Goal: Task Accomplishment & Management: Manage account settings

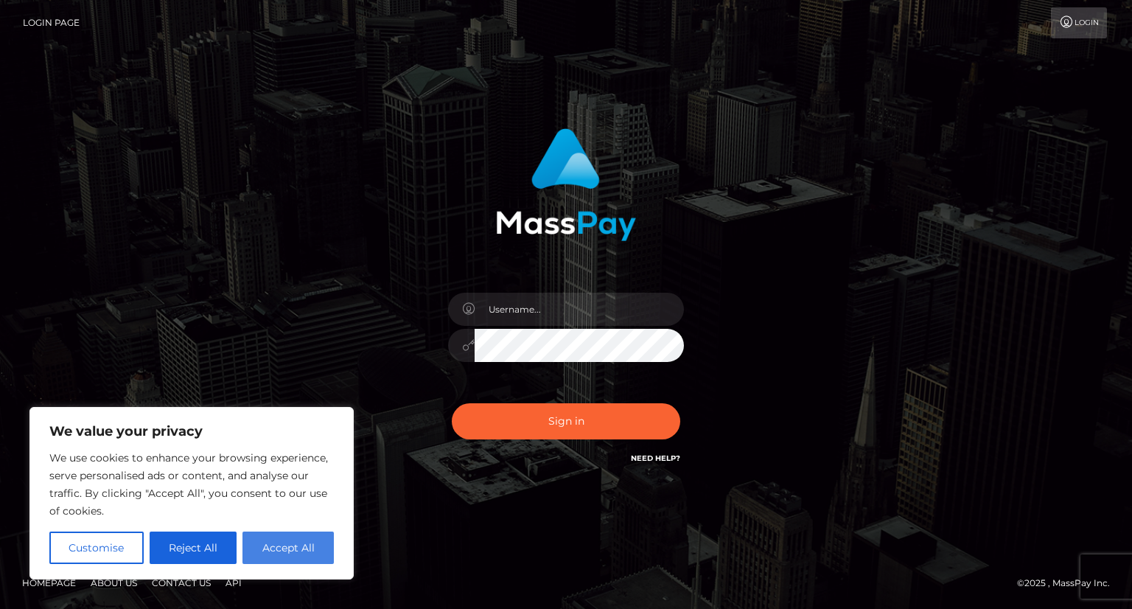
click at [298, 539] on button "Accept All" at bounding box center [287, 547] width 91 height 32
checkbox input "true"
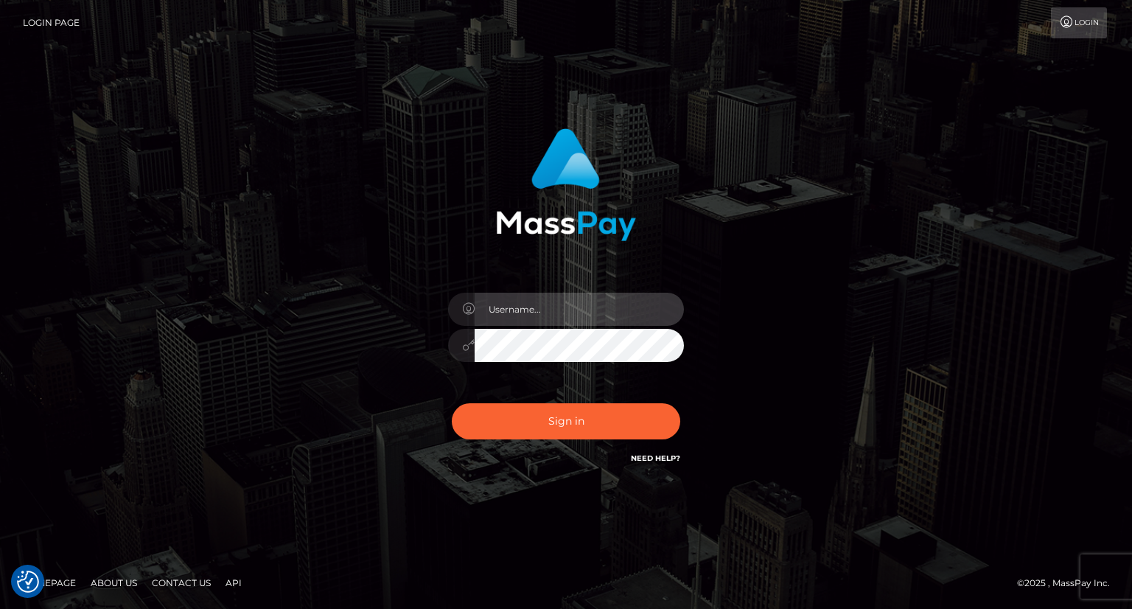
click at [533, 309] on input "text" at bounding box center [579, 309] width 209 height 33
click at [784, 302] on div "Sign in" at bounding box center [566, 304] width 840 height 375
click at [609, 312] on input "text" at bounding box center [579, 309] width 209 height 33
click at [542, 309] on input "text" at bounding box center [579, 309] width 209 height 33
click at [542, 308] on input "text" at bounding box center [579, 309] width 209 height 33
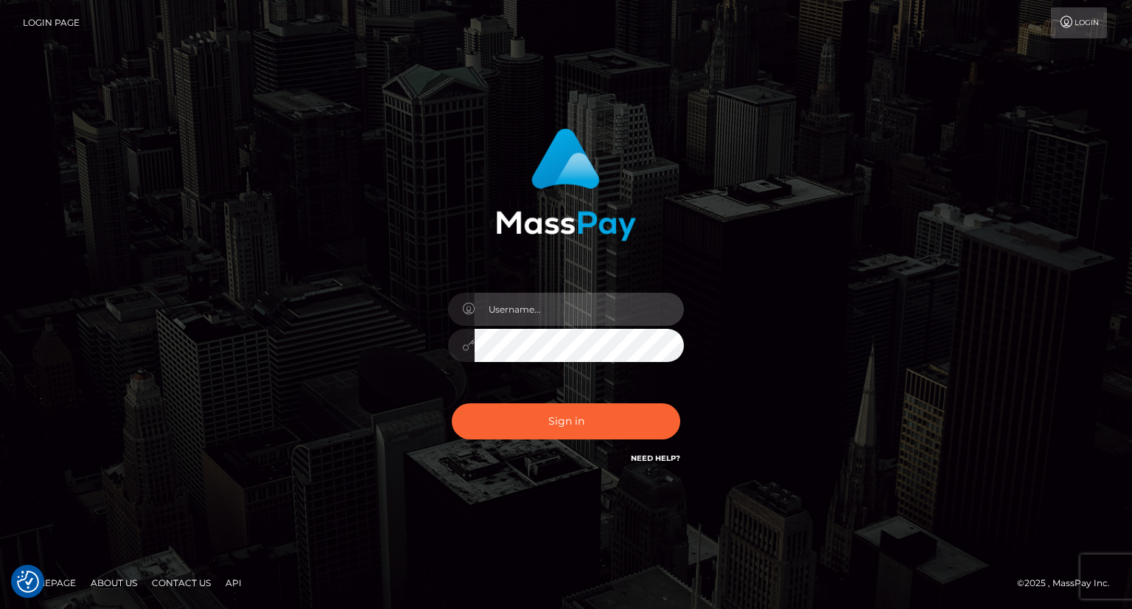
paste input "jester12378@proton.me"
type input "jester12378@proton.me"
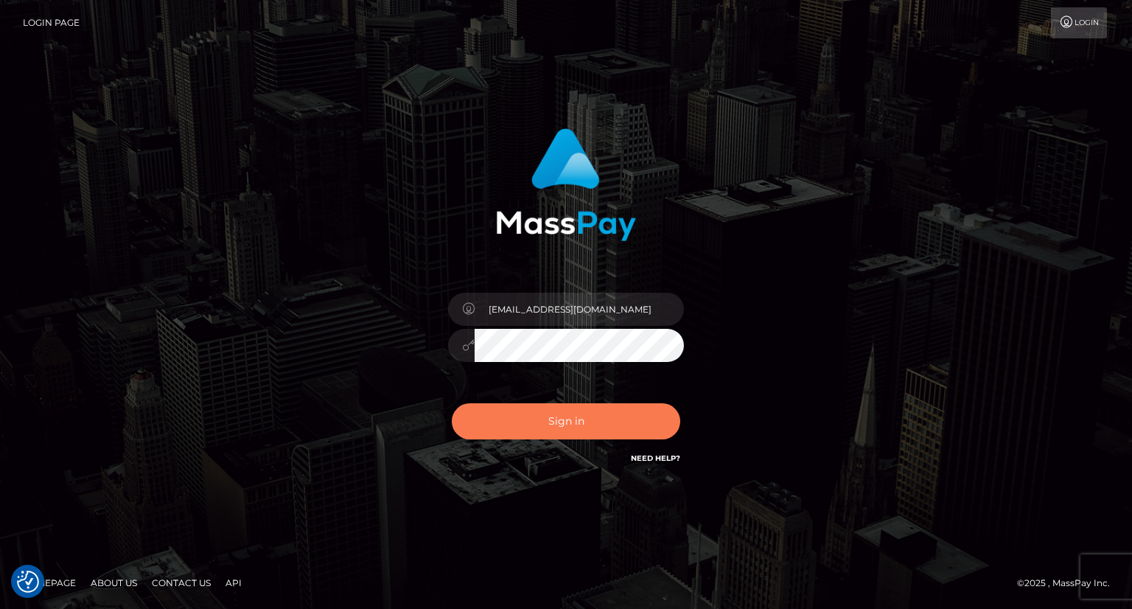
click at [545, 407] on button "Sign in" at bounding box center [566, 421] width 228 height 36
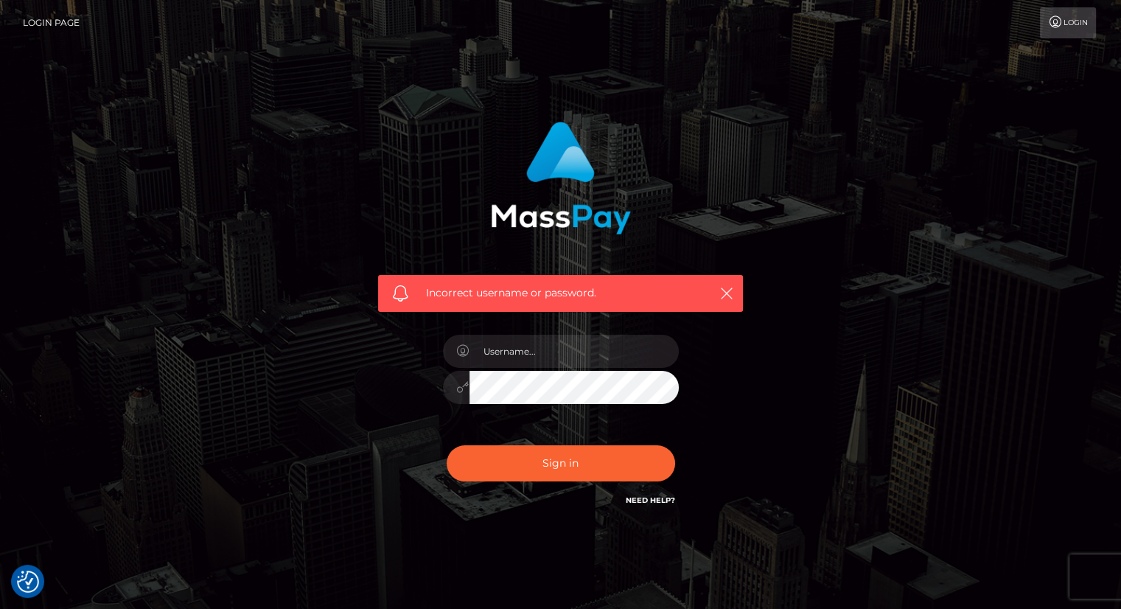
click at [544, 368] on div at bounding box center [561, 379] width 258 height 113
click at [552, 354] on input "text" at bounding box center [573, 351] width 209 height 33
paste input "jester12378@proton.me"
type input "jester12378@proton.me"
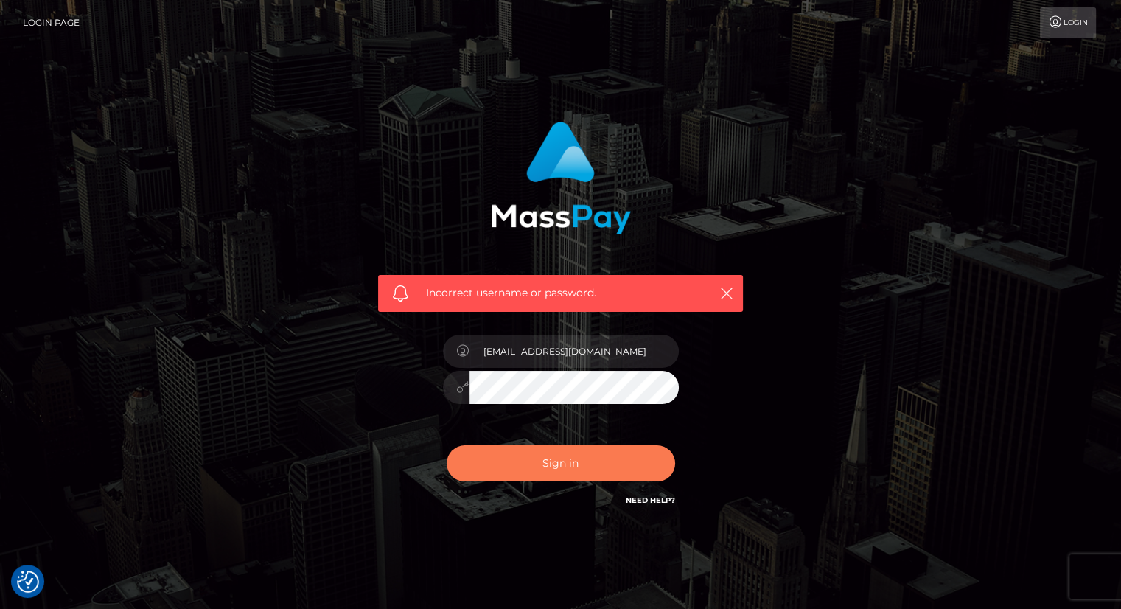
click at [556, 455] on button "Sign in" at bounding box center [561, 463] width 228 height 36
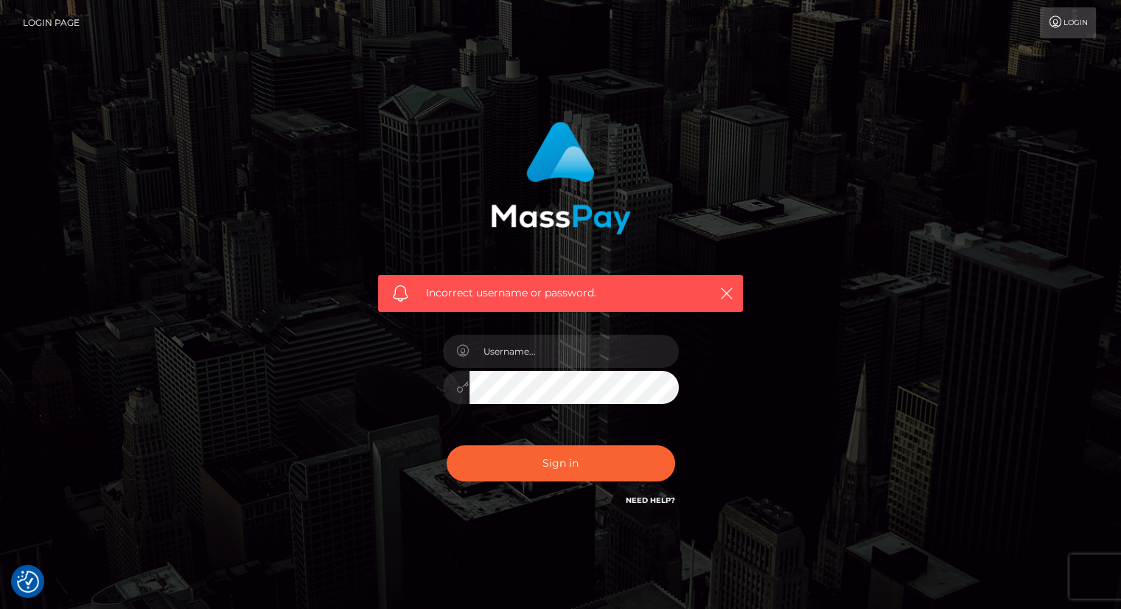
click at [1064, 21] on link "Login" at bounding box center [1068, 22] width 56 height 31
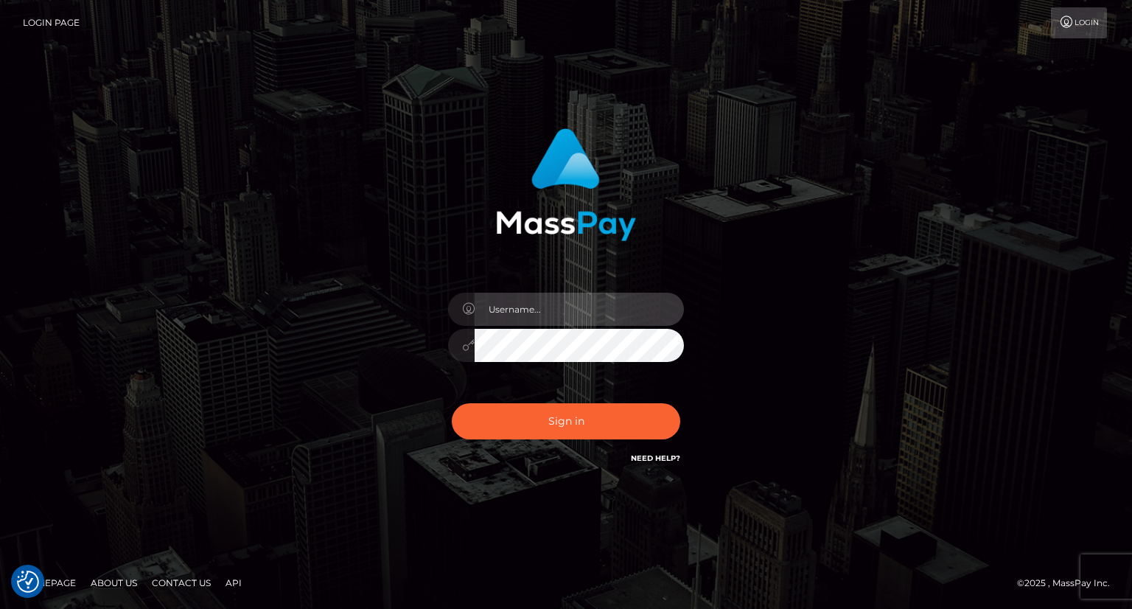
click at [589, 322] on input "text" at bounding box center [579, 309] width 209 height 33
type input "Jester12378@proton.me"
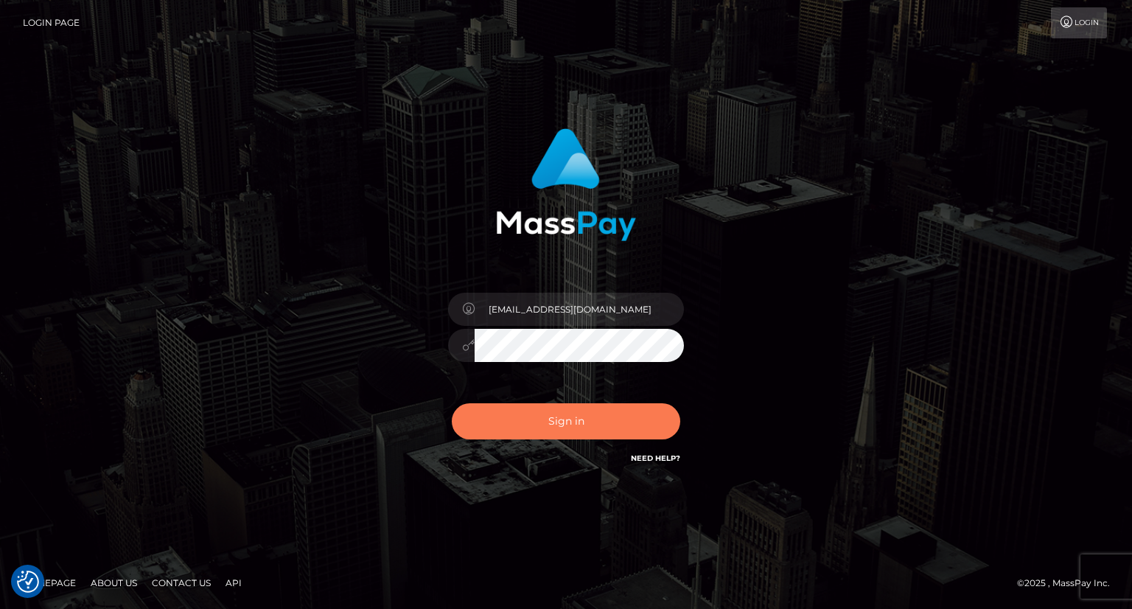
click at [570, 413] on button "Sign in" at bounding box center [566, 421] width 228 height 36
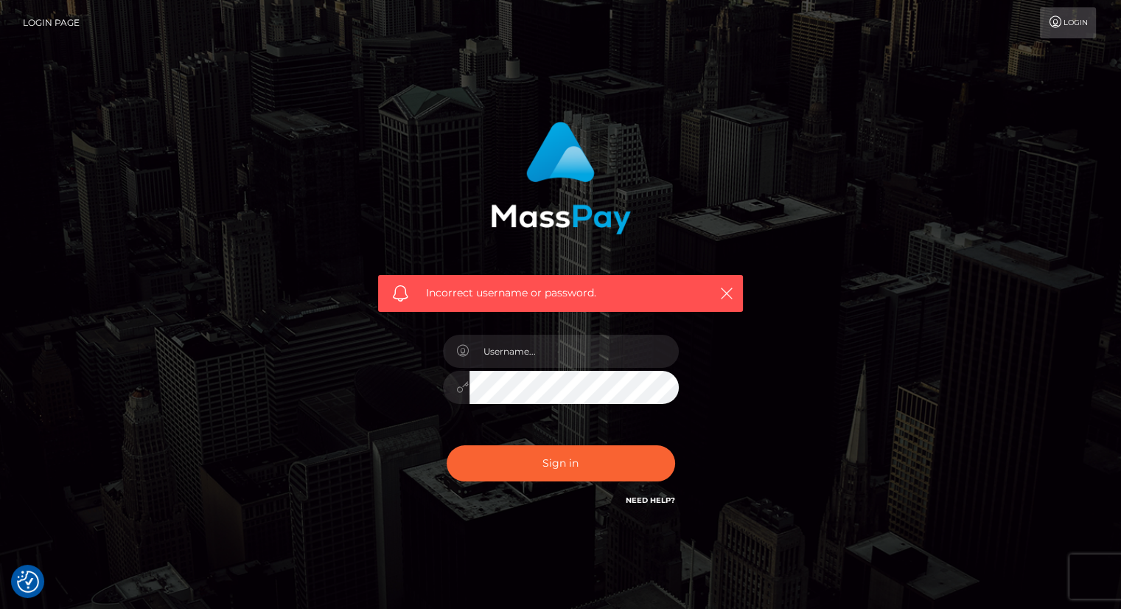
drag, startPoint x: 1066, startPoint y: 22, endPoint x: 1060, endPoint y: 35, distance: 14.5
click at [1066, 21] on link "Login" at bounding box center [1068, 22] width 56 height 31
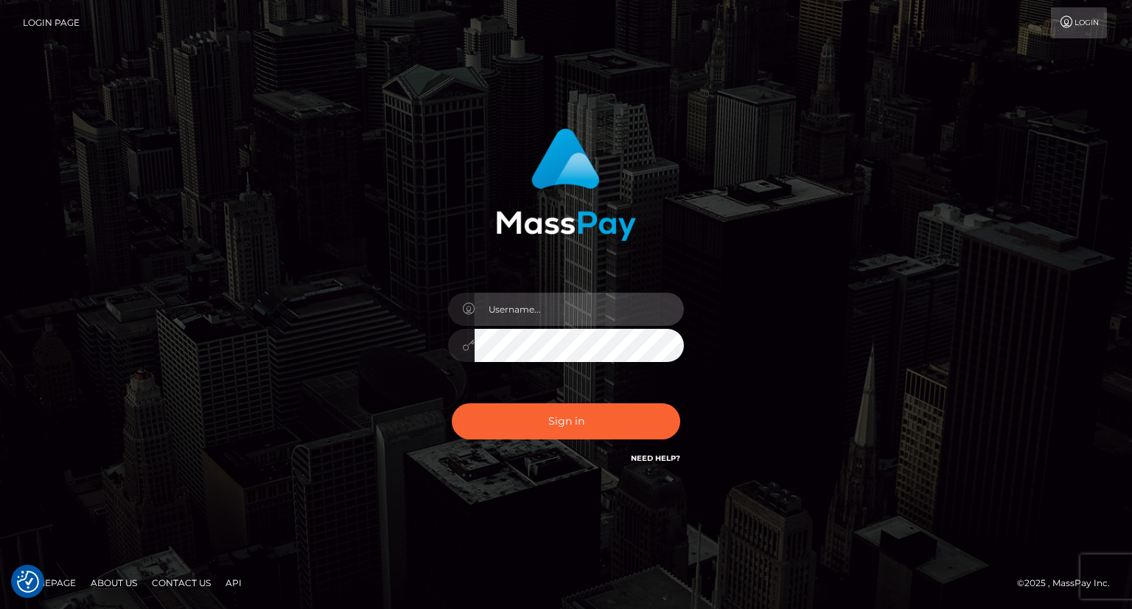
click at [562, 304] on input "text" at bounding box center [579, 309] width 209 height 33
type input "[EMAIL_ADDRESS][DOMAIN_NAME]"
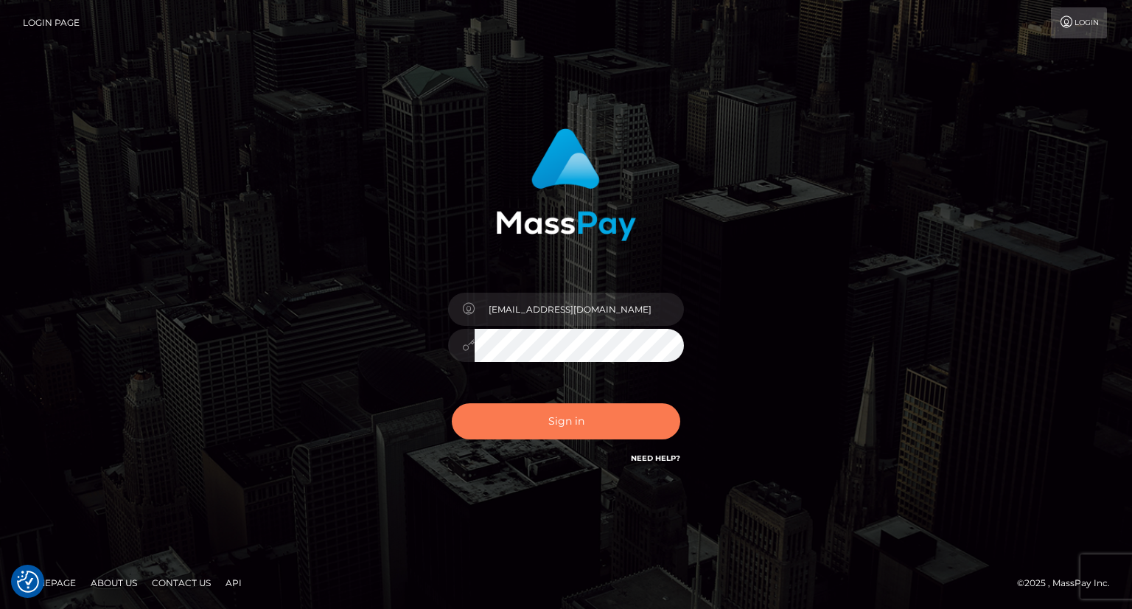
click at [569, 433] on button "Sign in" at bounding box center [566, 421] width 228 height 36
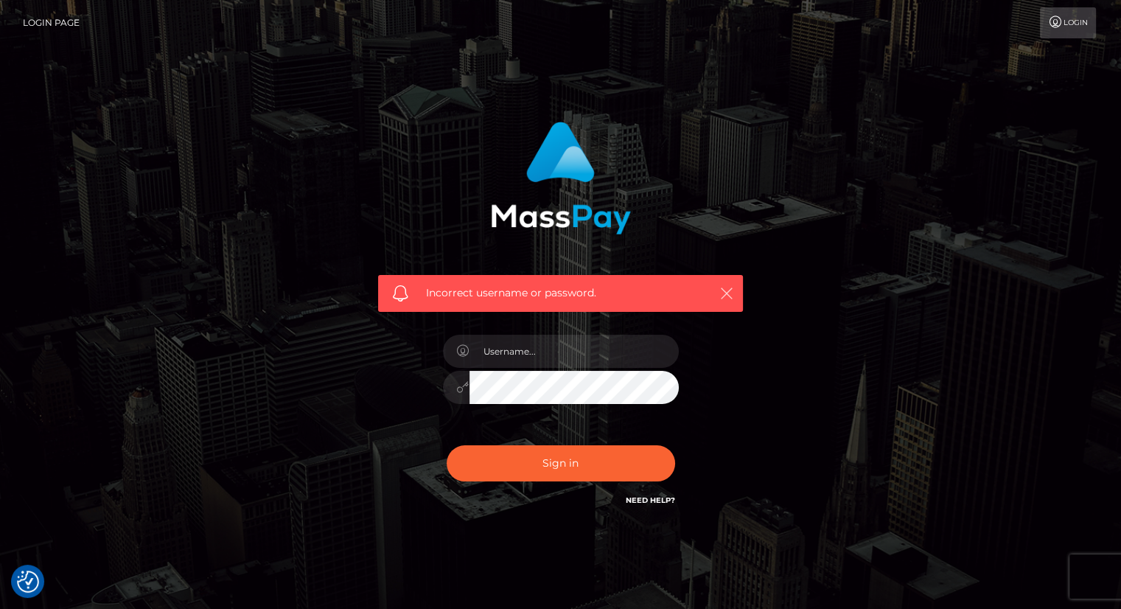
click at [727, 292] on icon "button" at bounding box center [726, 293] width 15 height 15
click at [643, 358] on input "text" at bounding box center [573, 351] width 209 height 33
type input "Jester12378@proton.me"
click at [449, 387] on div at bounding box center [456, 387] width 27 height 33
click at [458, 387] on icon at bounding box center [463, 387] width 13 height 12
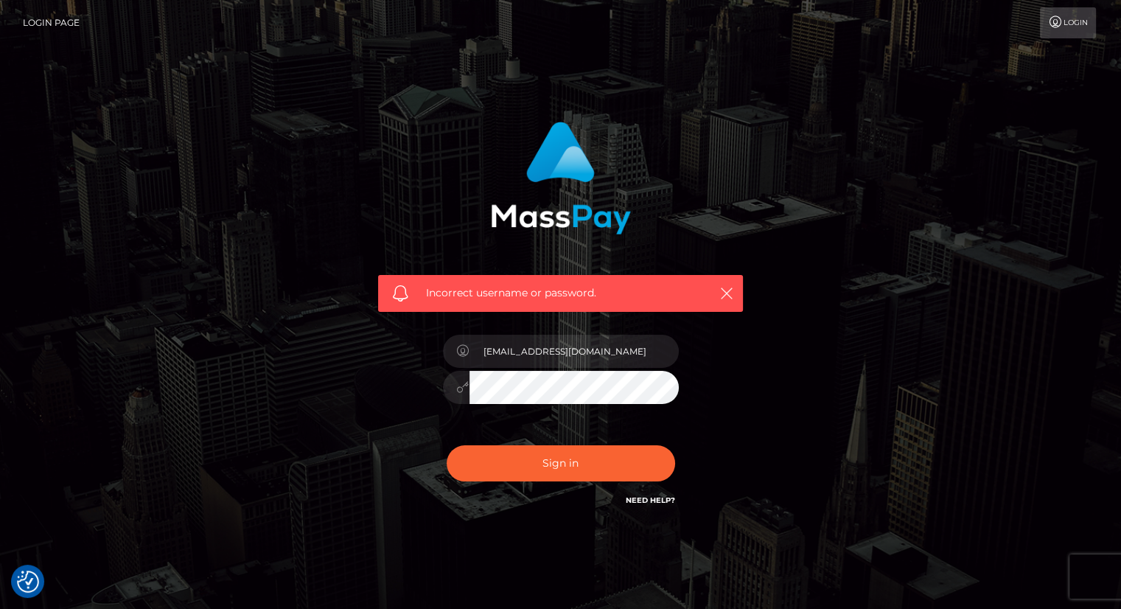
click at [458, 387] on icon at bounding box center [463, 387] width 13 height 12
click at [567, 455] on button "Sign in" at bounding box center [561, 463] width 228 height 36
click at [636, 497] on link "Need Help?" at bounding box center [650, 500] width 49 height 10
click at [669, 502] on link "Need Help?" at bounding box center [650, 500] width 49 height 10
click at [721, 291] on icon "button" at bounding box center [726, 293] width 15 height 15
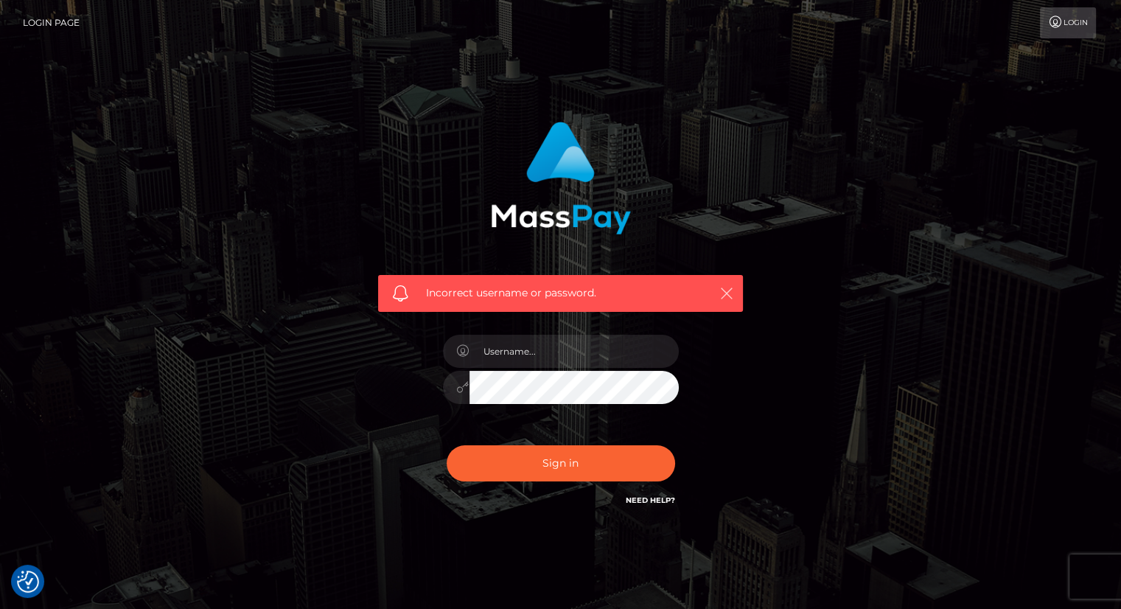
click at [730, 298] on icon "button" at bounding box center [726, 293] width 15 height 15
click at [730, 297] on icon "button" at bounding box center [726, 293] width 15 height 15
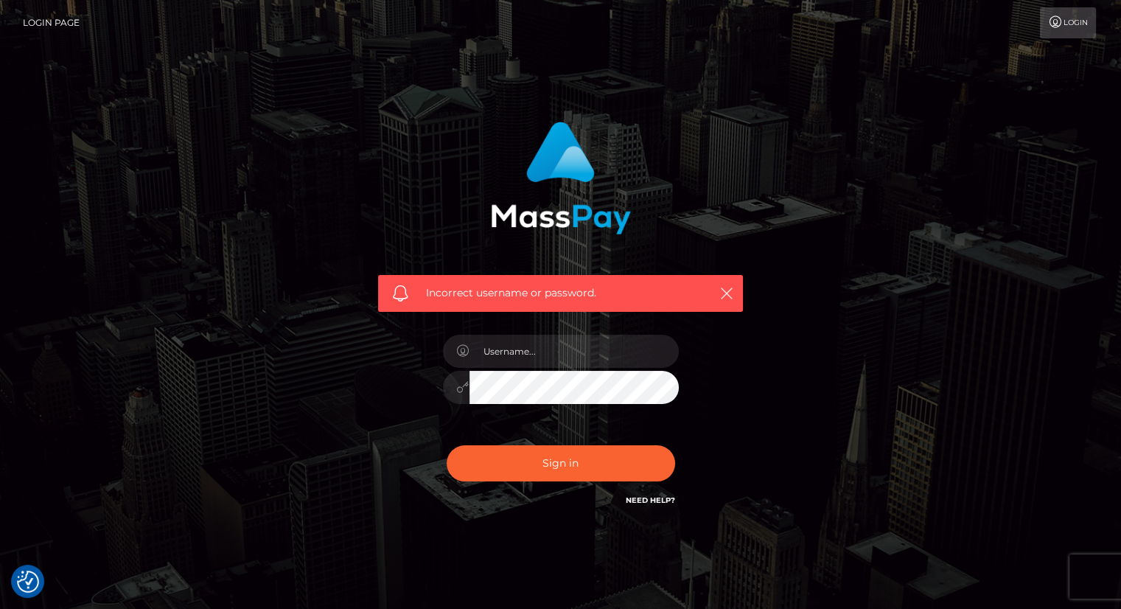
click at [666, 508] on div "Need Help?" at bounding box center [650, 502] width 49 height 18
click at [667, 504] on h6 "Need Help?" at bounding box center [650, 499] width 49 height 13
drag, startPoint x: 652, startPoint y: 497, endPoint x: 663, endPoint y: 488, distance: 14.6
click at [651, 497] on link "Need Help?" at bounding box center [650, 500] width 49 height 10
